Goal: Check status: Check status

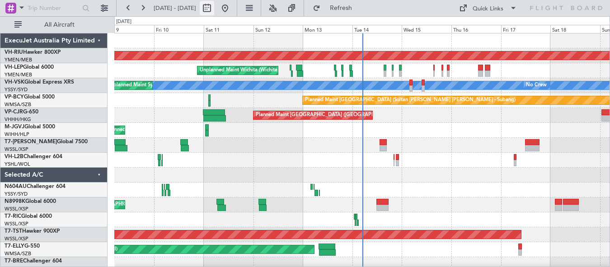
click at [214, 9] on button at bounding box center [207, 8] width 14 height 14
select select "10"
select select "2025"
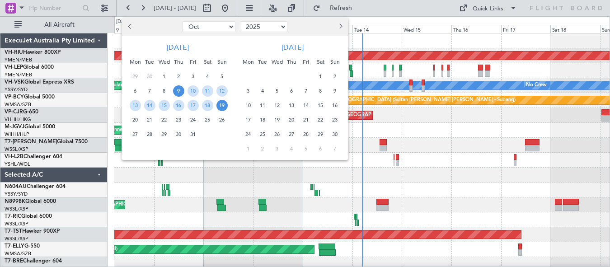
click at [227, 29] on select "Jan Feb Mar Apr May Jun [DATE] Aug Sep Oct Nov Dec" at bounding box center [209, 26] width 53 height 11
select select "8"
click at [183, 21] on select "Jan Feb Mar Apr May Jun [DATE] Aug Sep Oct Nov Dec" at bounding box center [209, 26] width 53 height 11
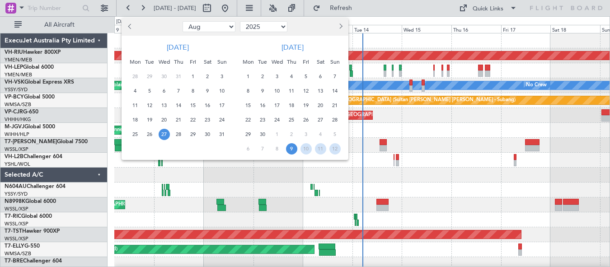
click at [162, 135] on span "27" at bounding box center [164, 134] width 11 height 11
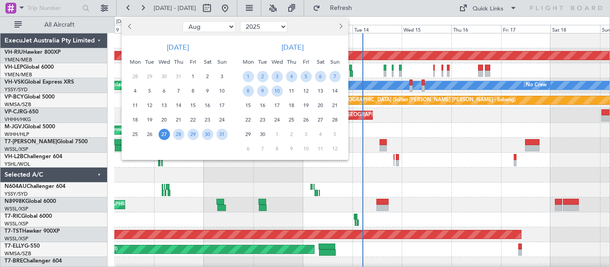
click at [166, 134] on span "27" at bounding box center [164, 134] width 11 height 11
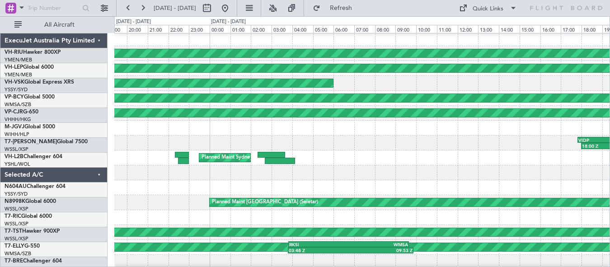
scroll to position [4, 0]
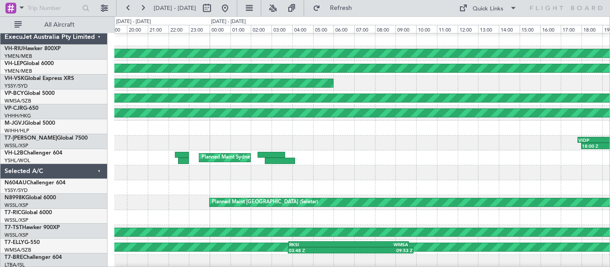
click at [351, 171] on div at bounding box center [362, 173] width 496 height 15
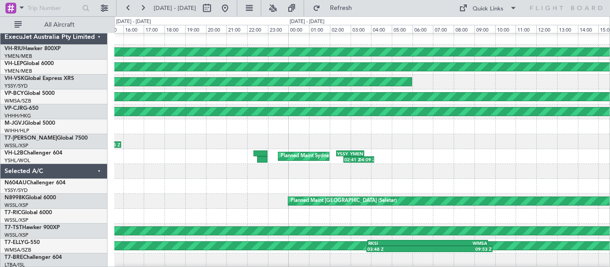
scroll to position [0, 0]
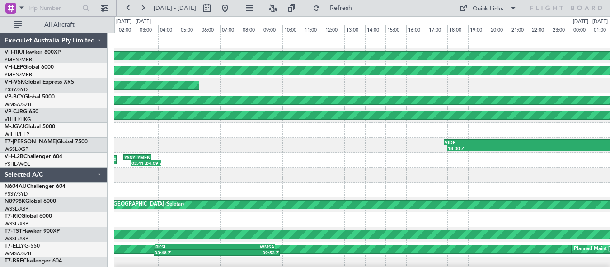
click at [196, 158] on div "Planned Maint [GEOGRAPHIC_DATA] ([GEOGRAPHIC_DATA]) Unplanned Maint Wichita (Wi…" at bounding box center [362, 160] width 496 height 254
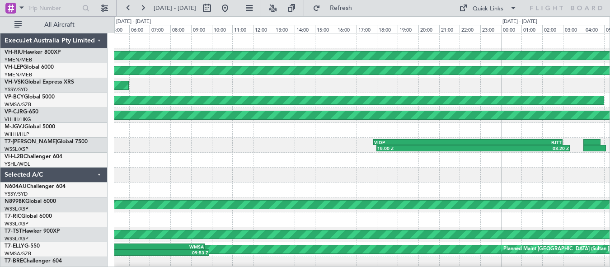
click at [250, 154] on div "Planned Maint [GEOGRAPHIC_DATA] ([GEOGRAPHIC_DATA]) Unplanned Maint Wichita (Wi…" at bounding box center [362, 160] width 496 height 254
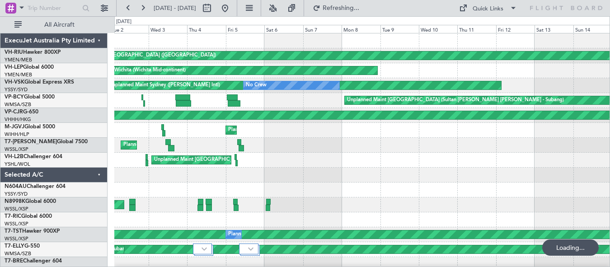
click at [241, 162] on div "Planned Maint [GEOGRAPHIC_DATA] ([GEOGRAPHIC_DATA]) Planned Maint [GEOGRAPHIC_D…" at bounding box center [362, 160] width 496 height 254
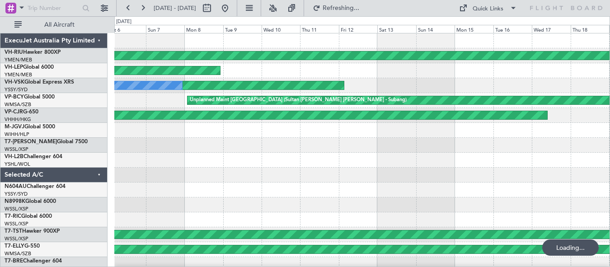
click at [261, 162] on div "Planned Maint [GEOGRAPHIC_DATA] ([GEOGRAPHIC_DATA]) Unplanned Maint Wichita (Wi…" at bounding box center [362, 160] width 496 height 254
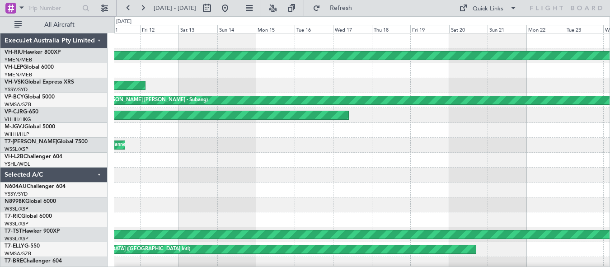
click at [241, 166] on div at bounding box center [362, 160] width 496 height 15
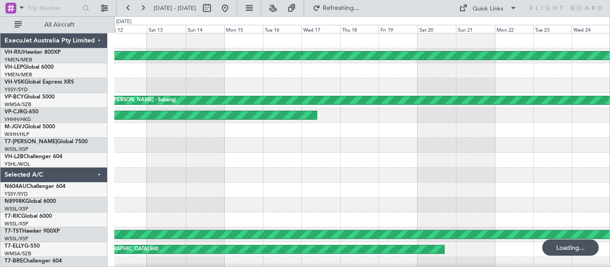
click at [290, 164] on div at bounding box center [362, 160] width 496 height 15
